Goal: Check status: Check status

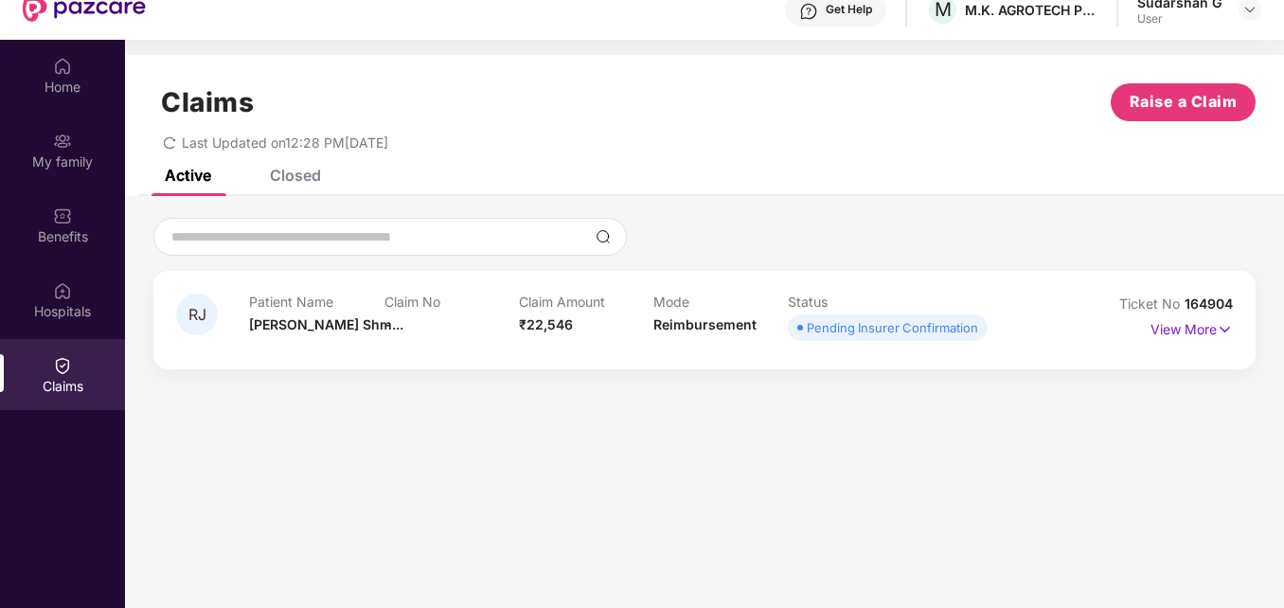
scroll to position [106, 0]
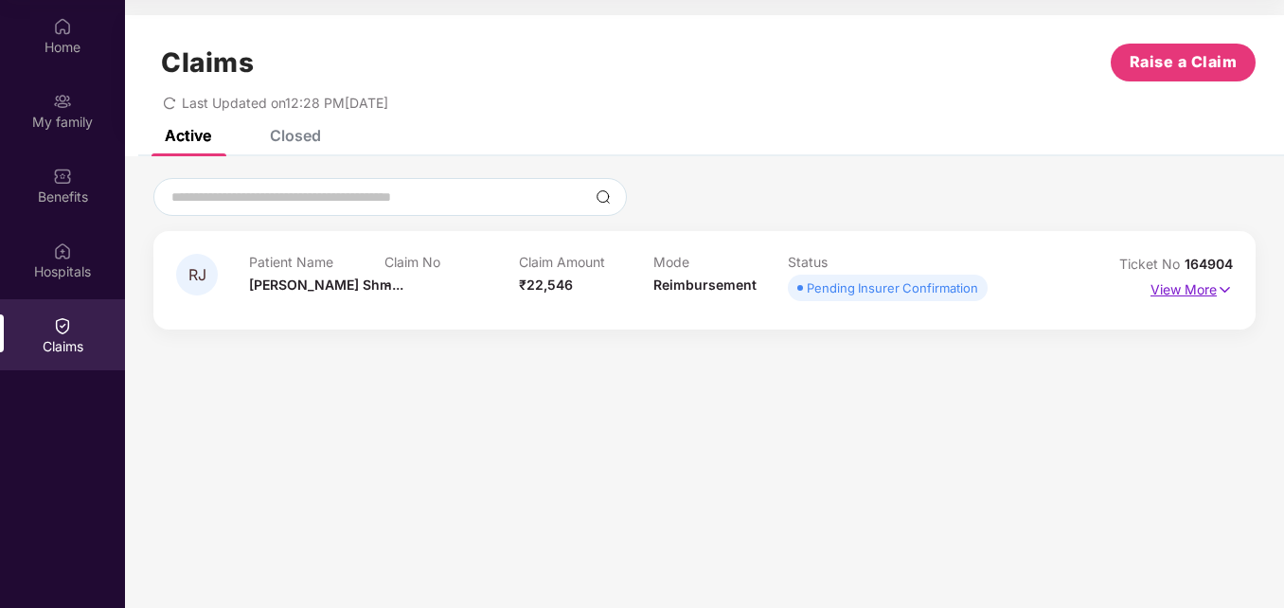
click at [1197, 277] on p "View More" at bounding box center [1192, 288] width 82 height 26
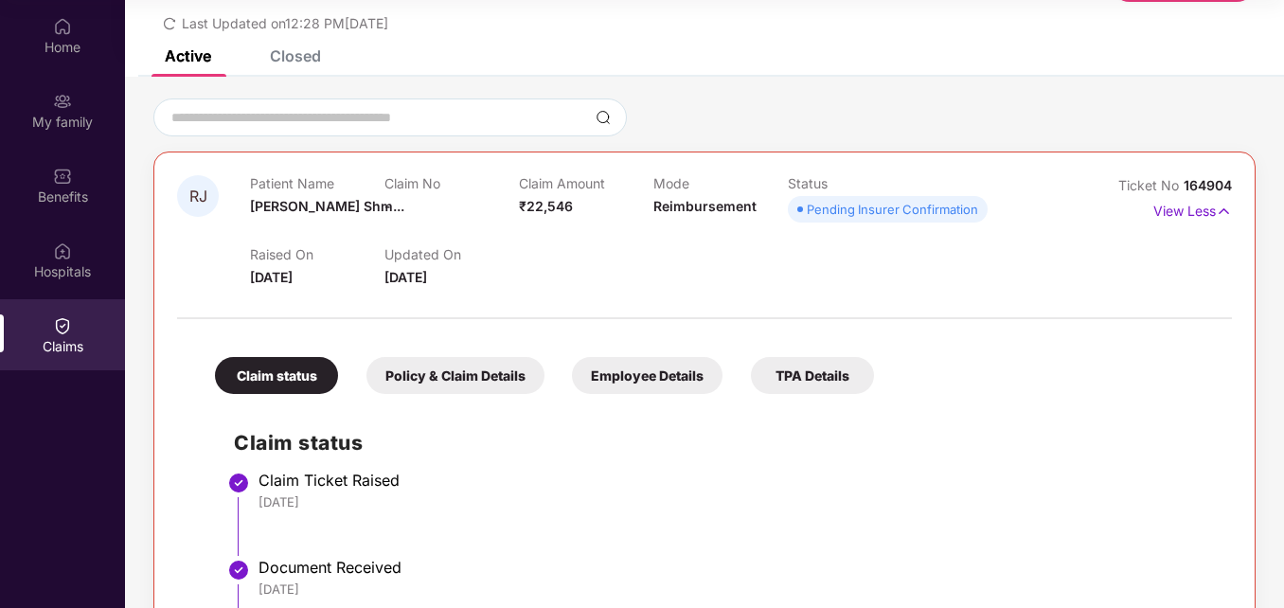
scroll to position [0, 0]
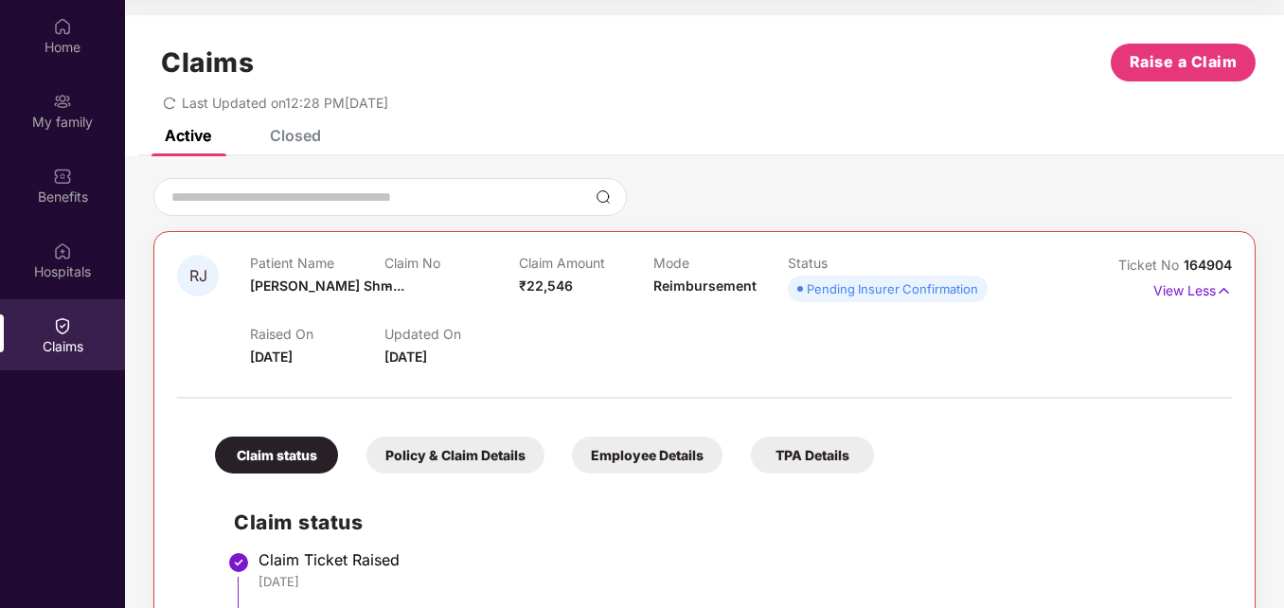
click at [165, 106] on icon "redo" at bounding box center [169, 103] width 11 height 12
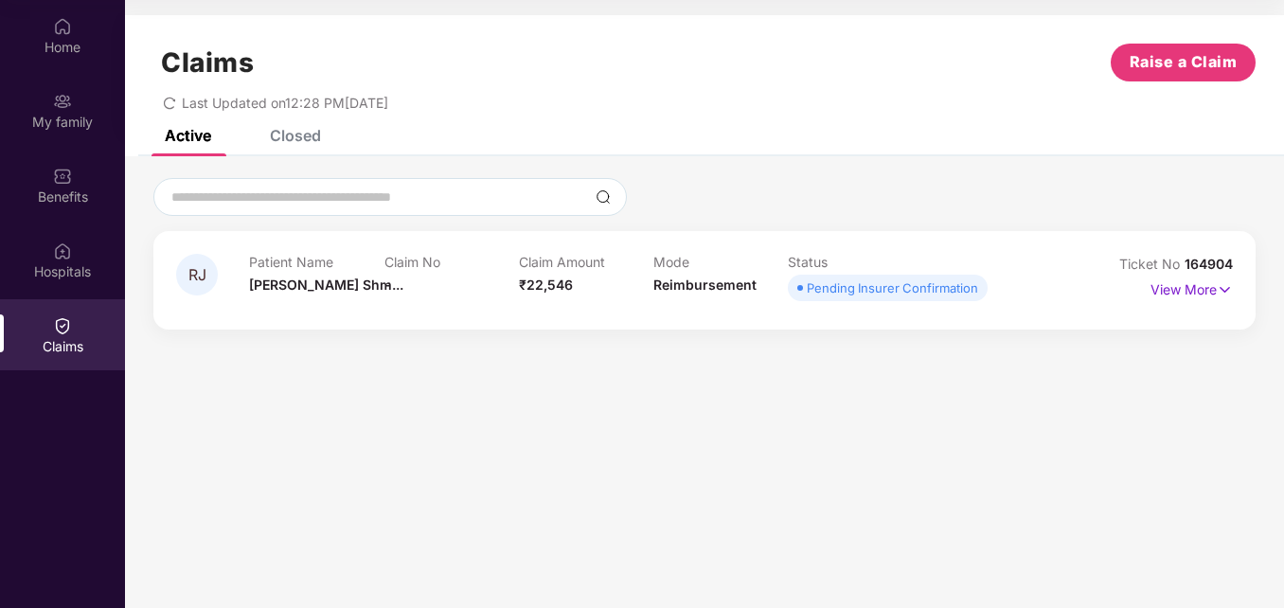
click at [959, 291] on div "Pending Insurer Confirmation" at bounding box center [892, 287] width 171 height 19
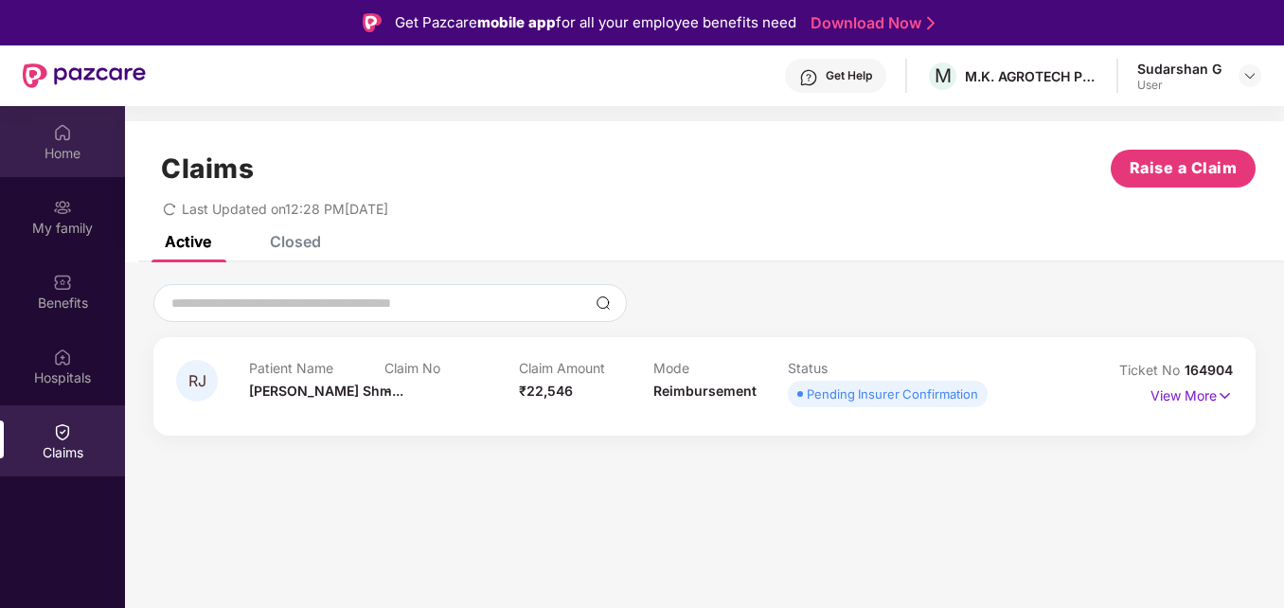
click at [63, 149] on div "Home" at bounding box center [62, 153] width 125 height 19
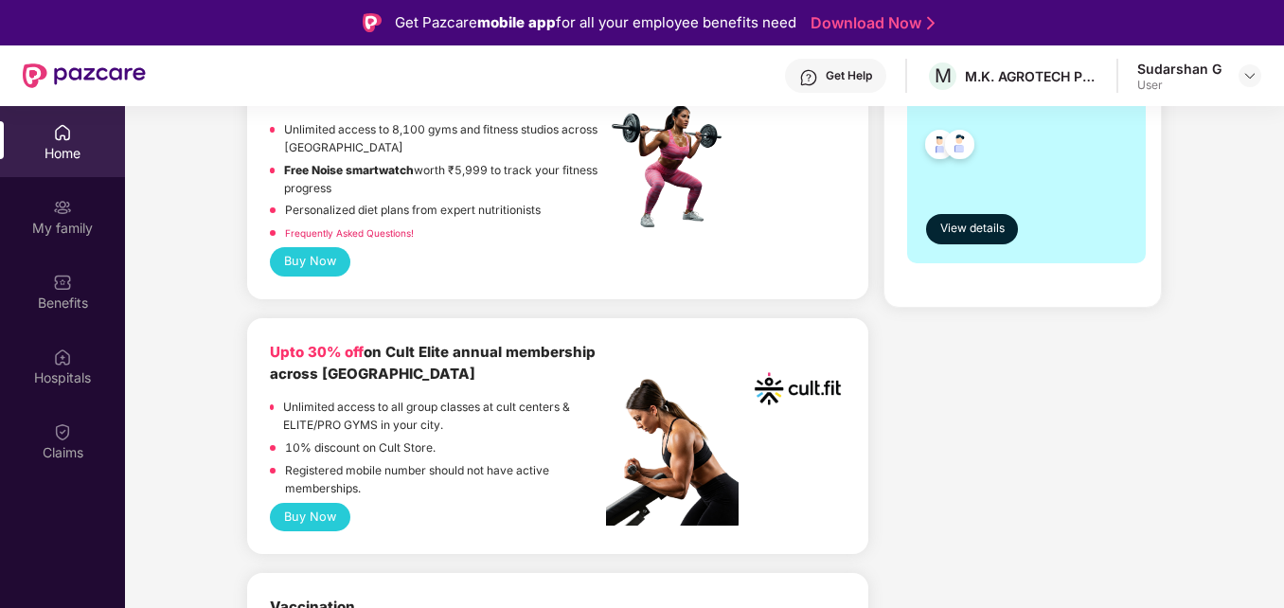
scroll to position [474, 0]
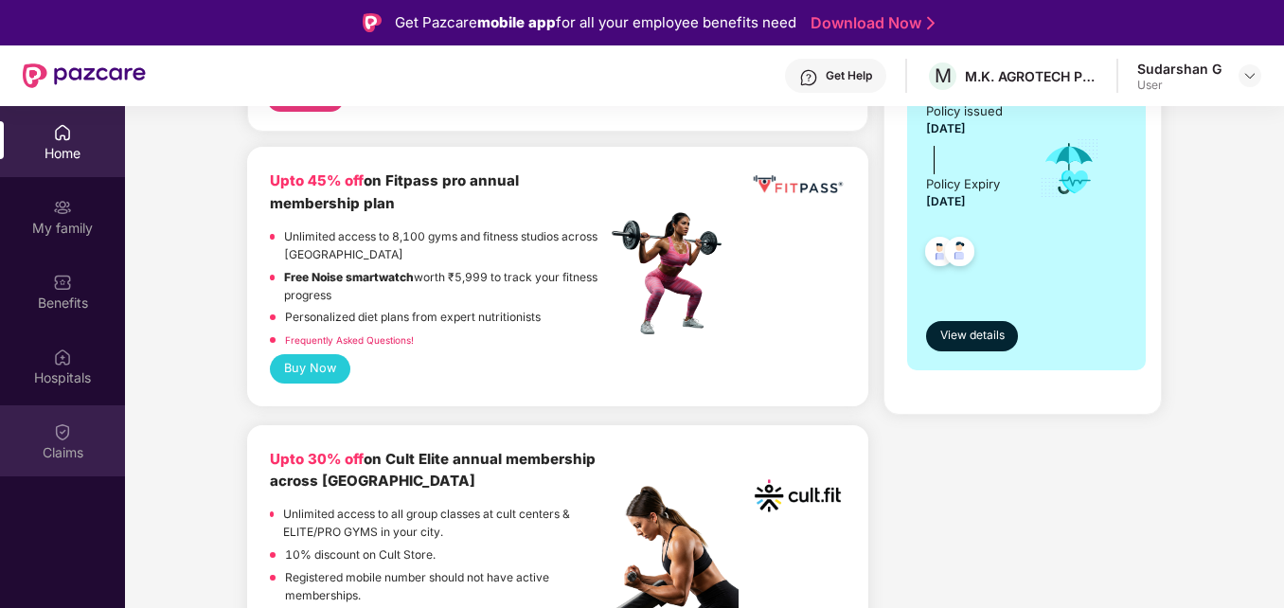
click at [57, 445] on div "Claims" at bounding box center [62, 452] width 125 height 19
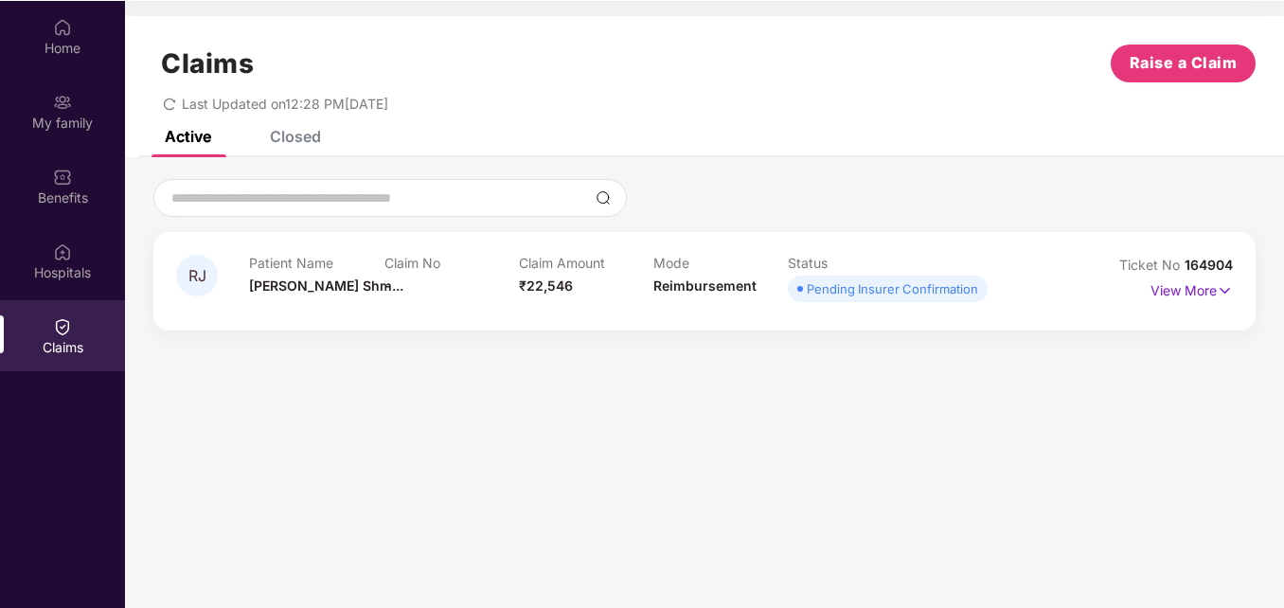
scroll to position [106, 0]
click at [1229, 284] on img at bounding box center [1225, 289] width 16 height 21
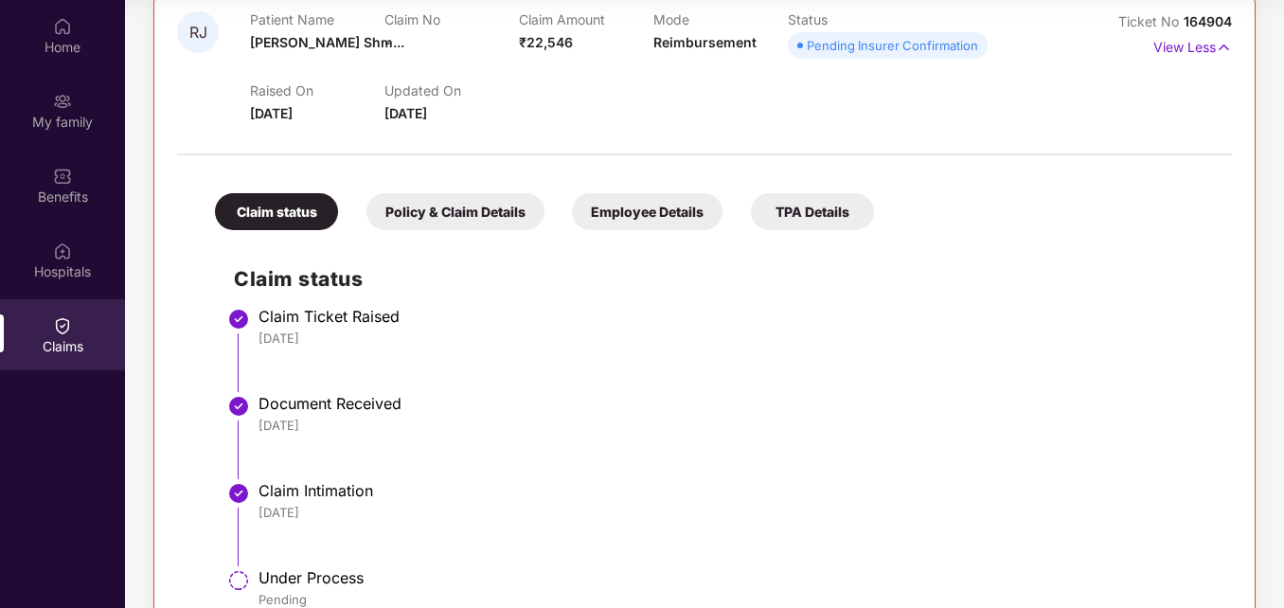
scroll to position [284, 0]
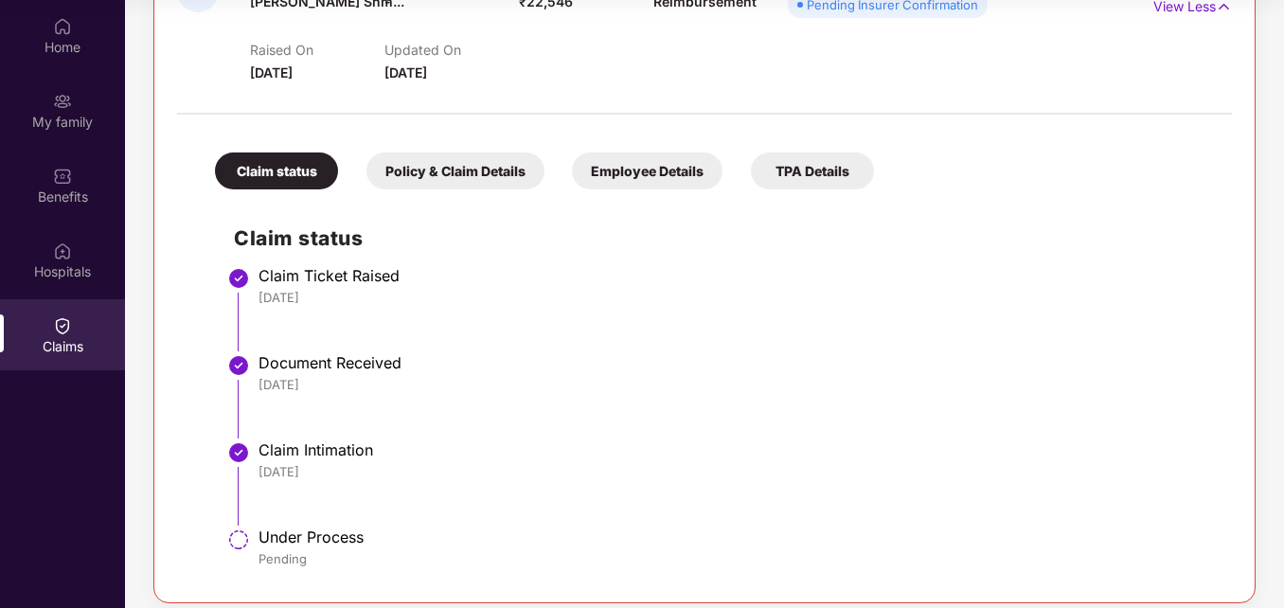
click at [789, 174] on div "TPA Details" at bounding box center [812, 170] width 123 height 37
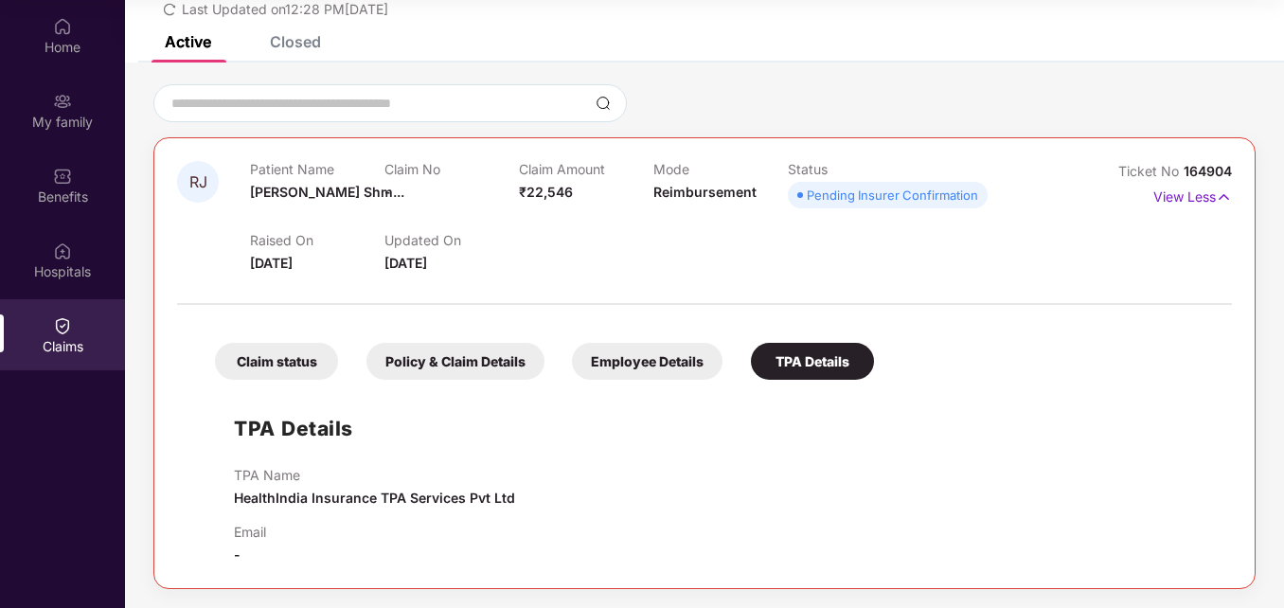
click at [682, 355] on div "Employee Details" at bounding box center [647, 361] width 151 height 37
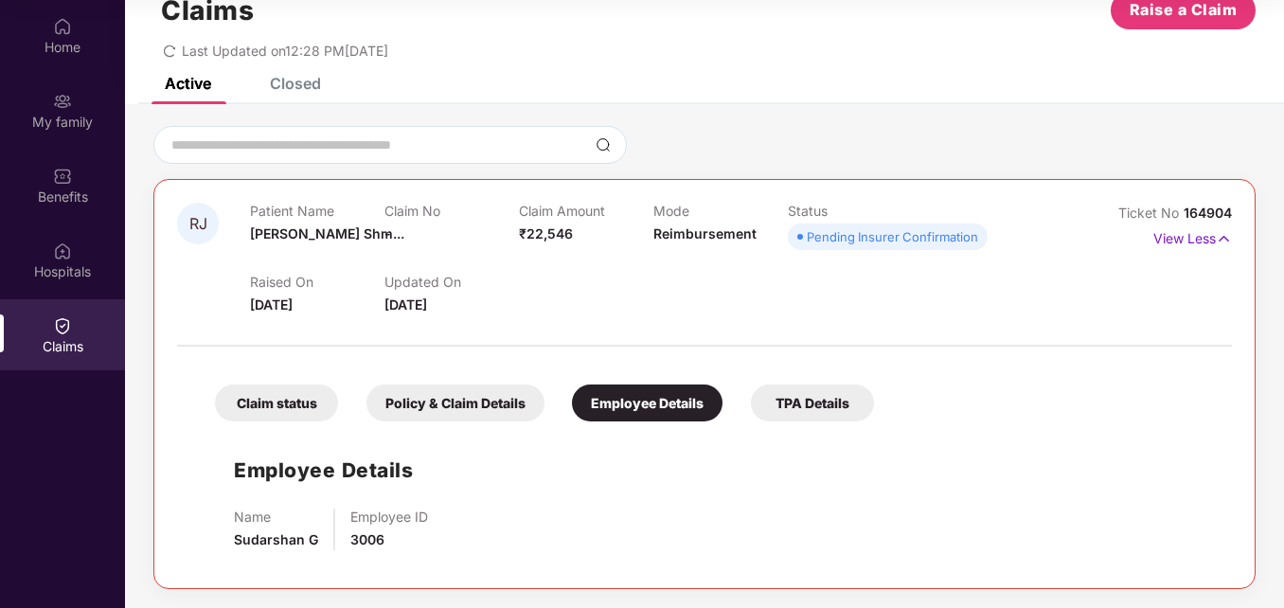
click at [815, 410] on div "TPA Details" at bounding box center [812, 403] width 123 height 37
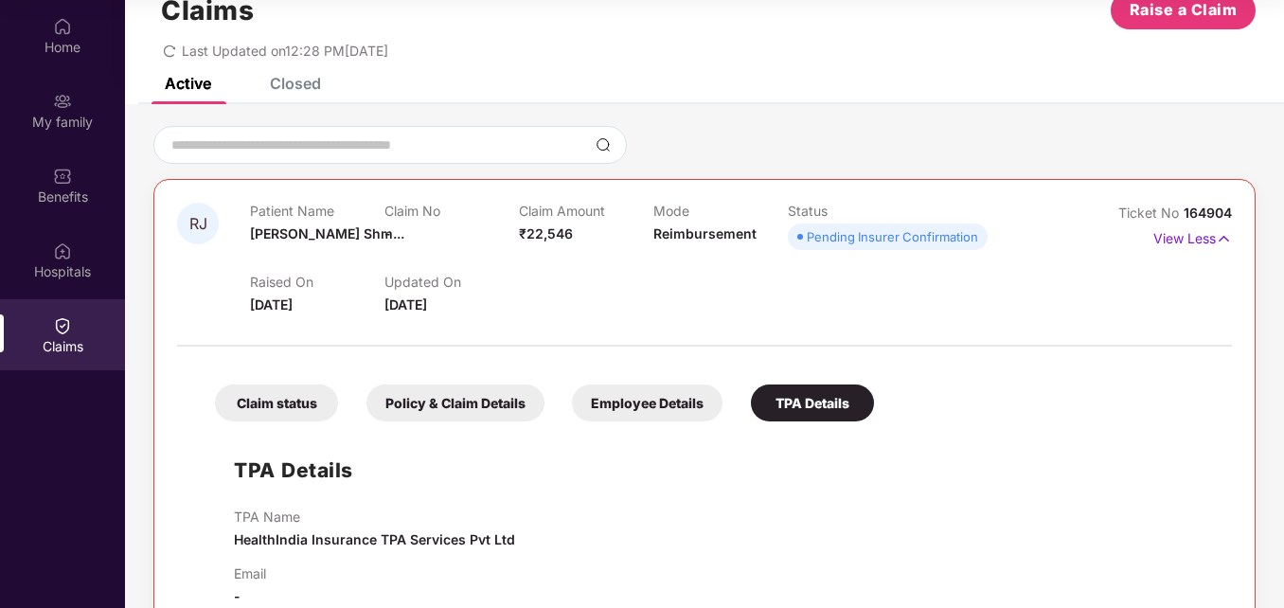
scroll to position [94, 0]
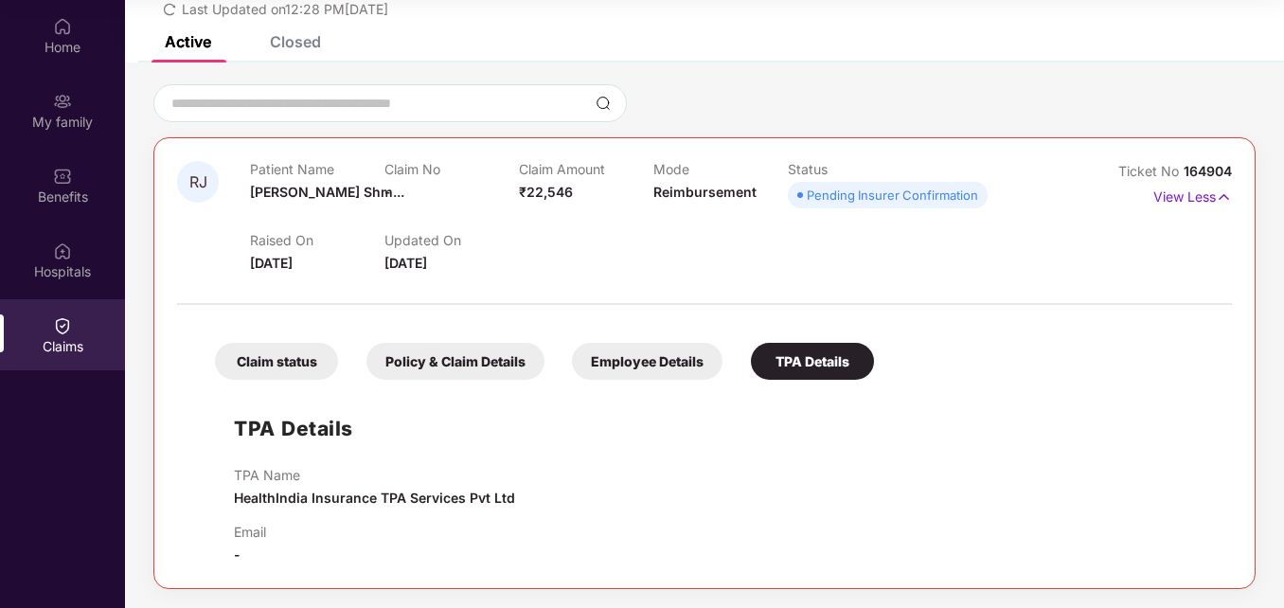
click at [496, 350] on div "Policy & Claim Details" at bounding box center [456, 361] width 178 height 37
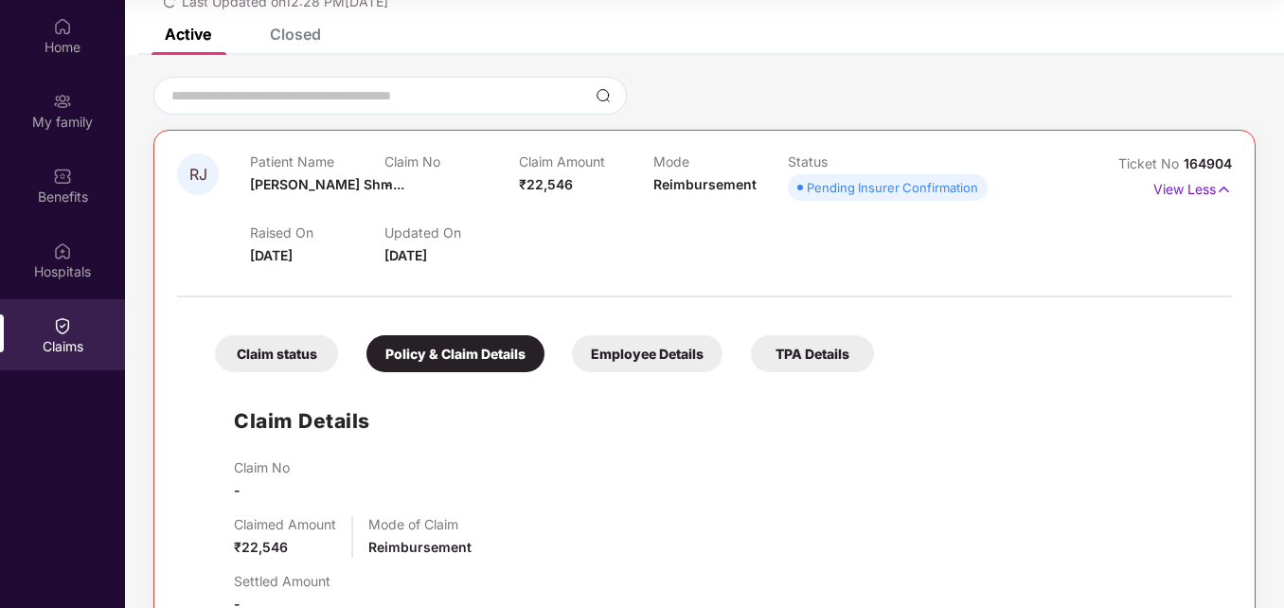
scroll to position [0, 0]
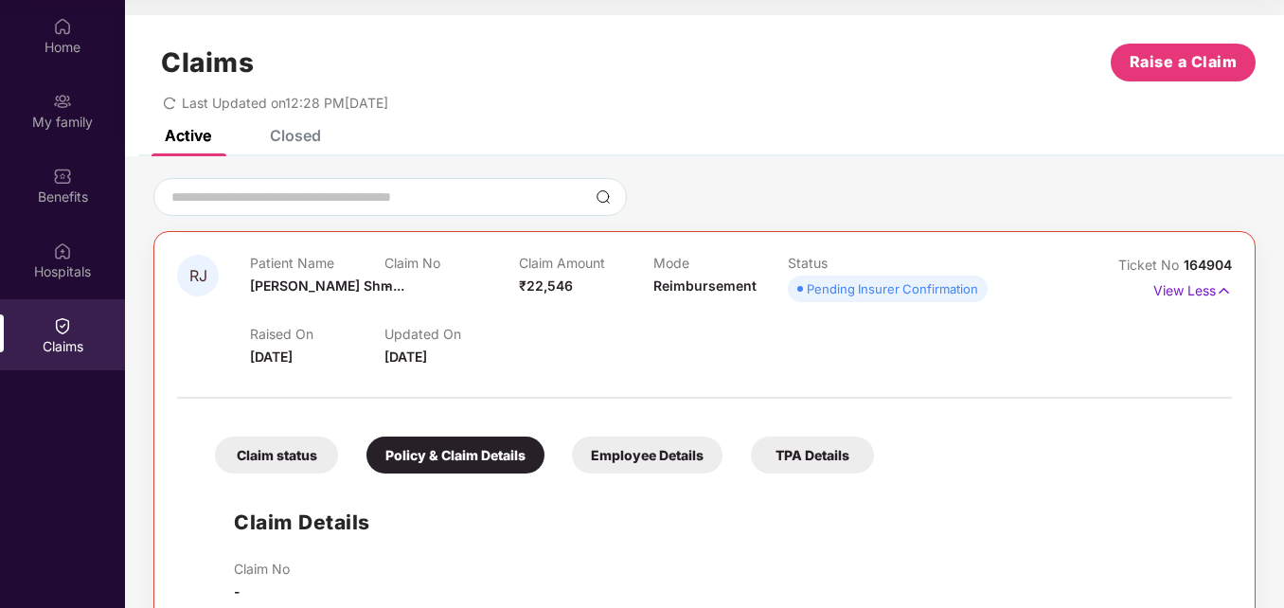
click at [282, 447] on div "Claim status" at bounding box center [276, 455] width 123 height 37
